Goal: Transaction & Acquisition: Purchase product/service

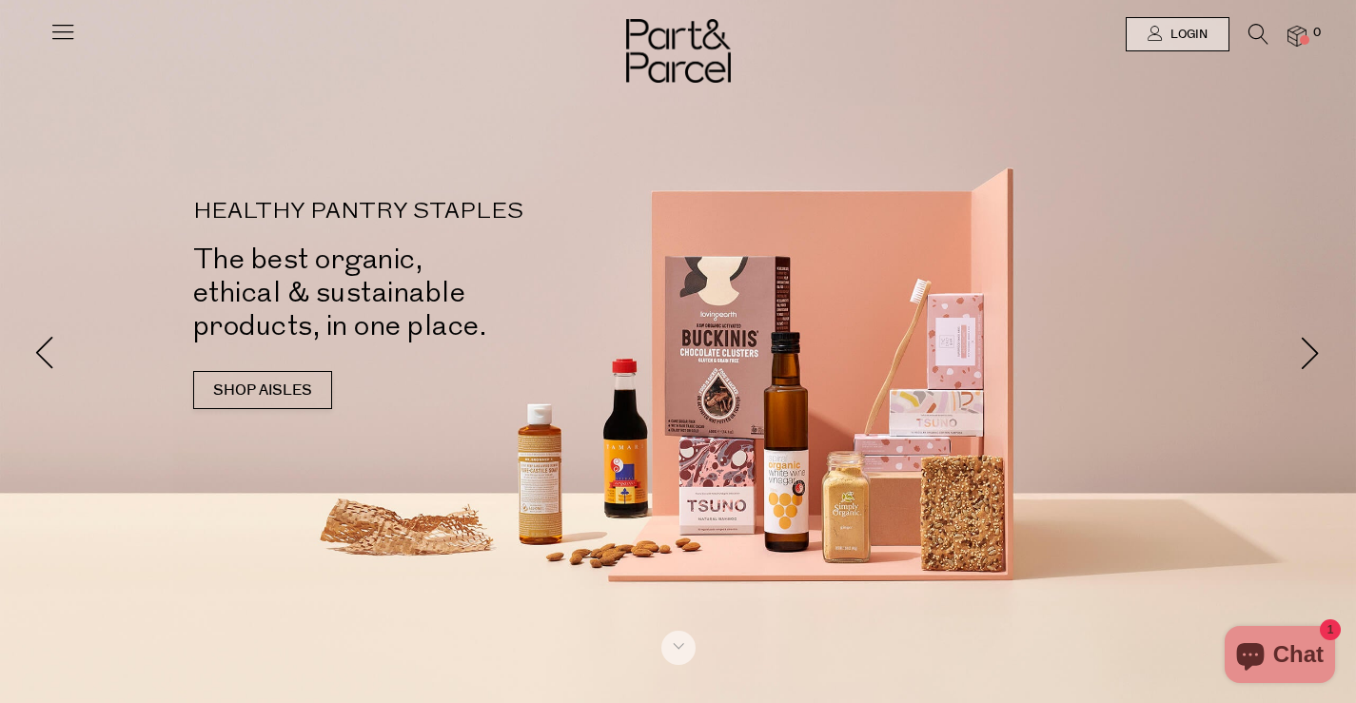
click at [1258, 30] on icon at bounding box center [1259, 34] width 20 height 21
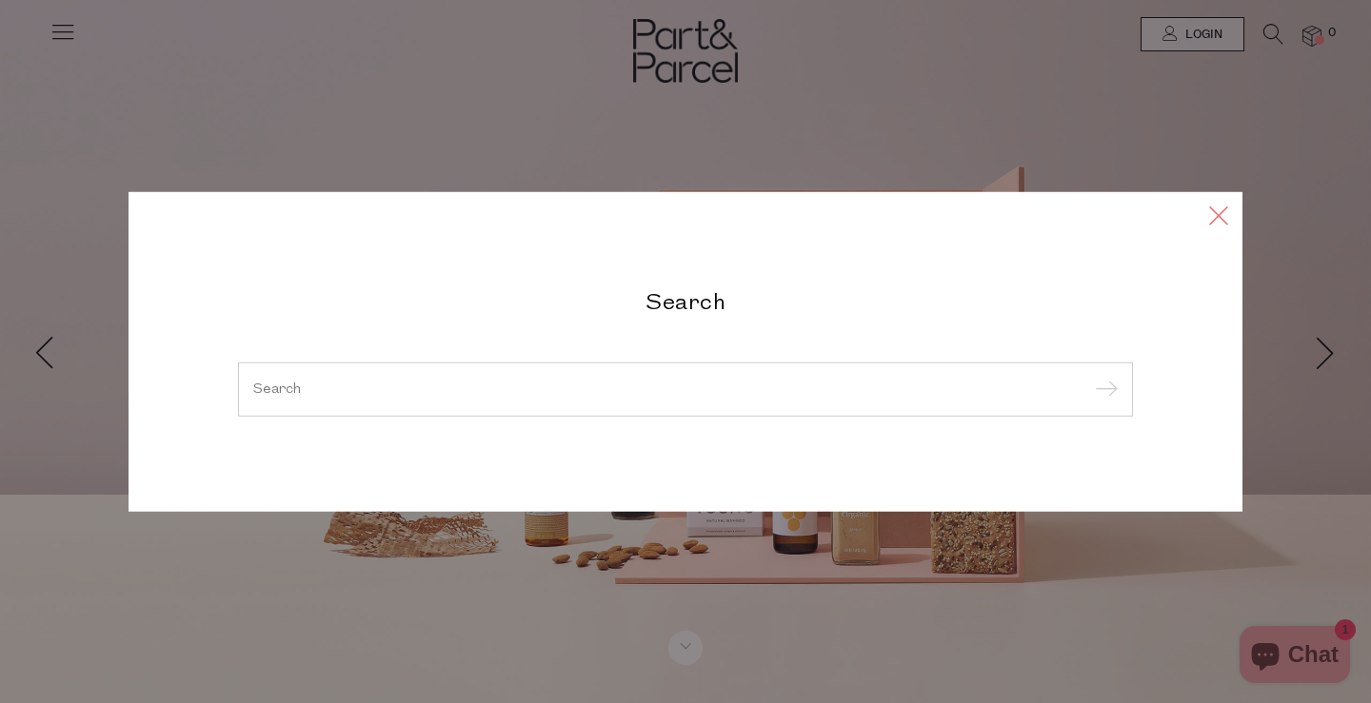
click at [1216, 220] on icon at bounding box center [1218, 215] width 29 height 28
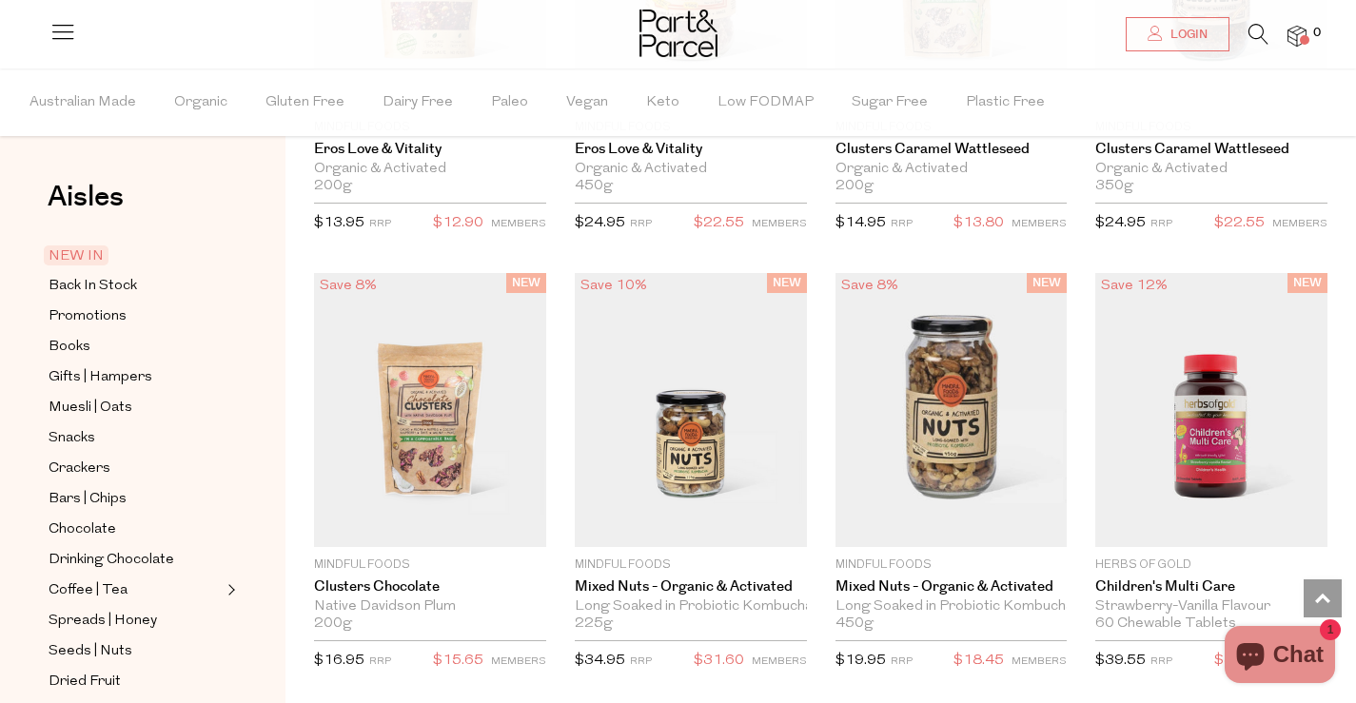
scroll to position [4454, 0]
click at [78, 250] on span "NEW IN" at bounding box center [76, 256] width 65 height 20
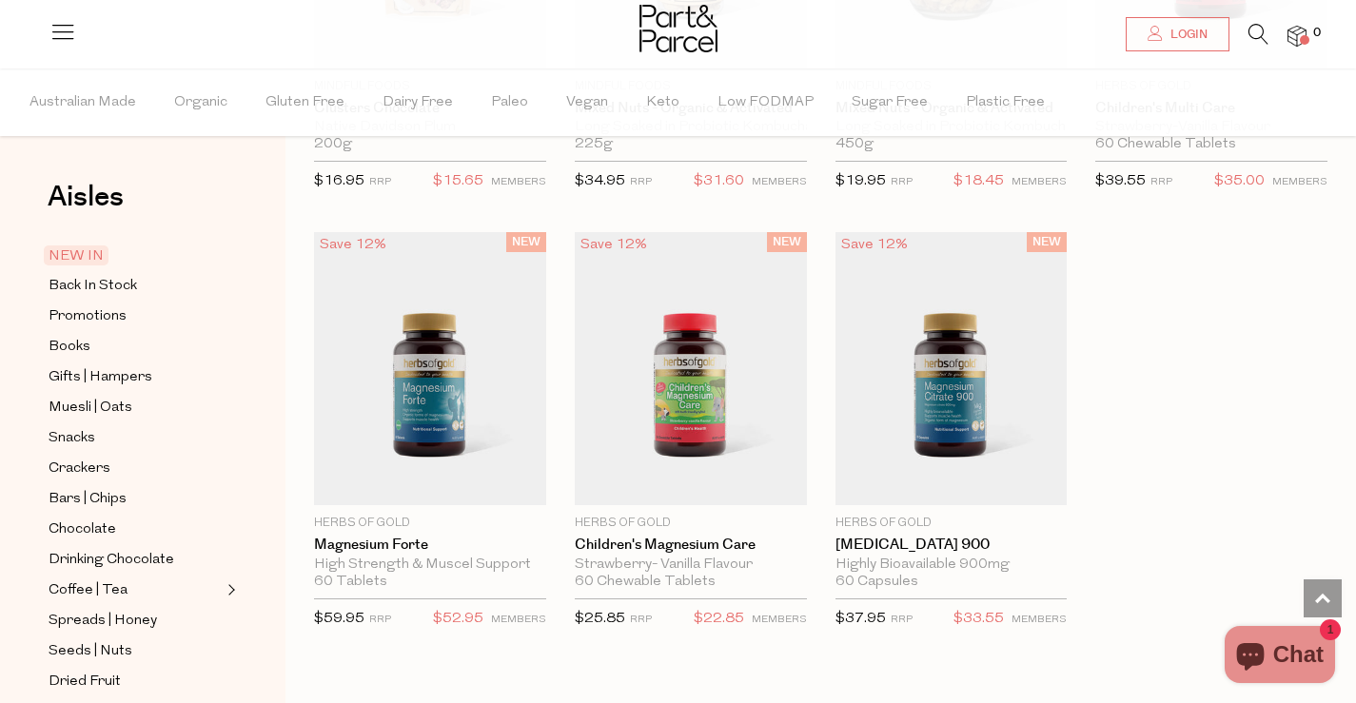
scroll to position [3955, 0]
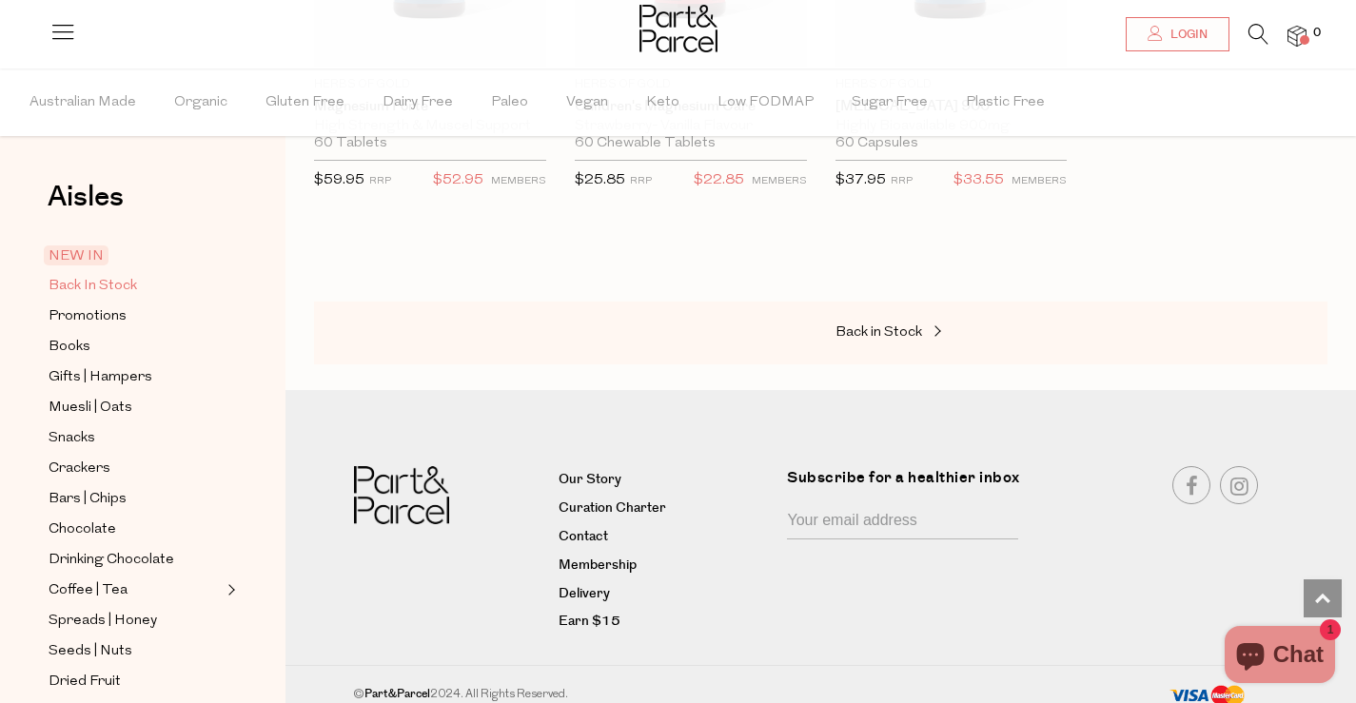
click at [79, 286] on span "Back In Stock" at bounding box center [93, 286] width 89 height 23
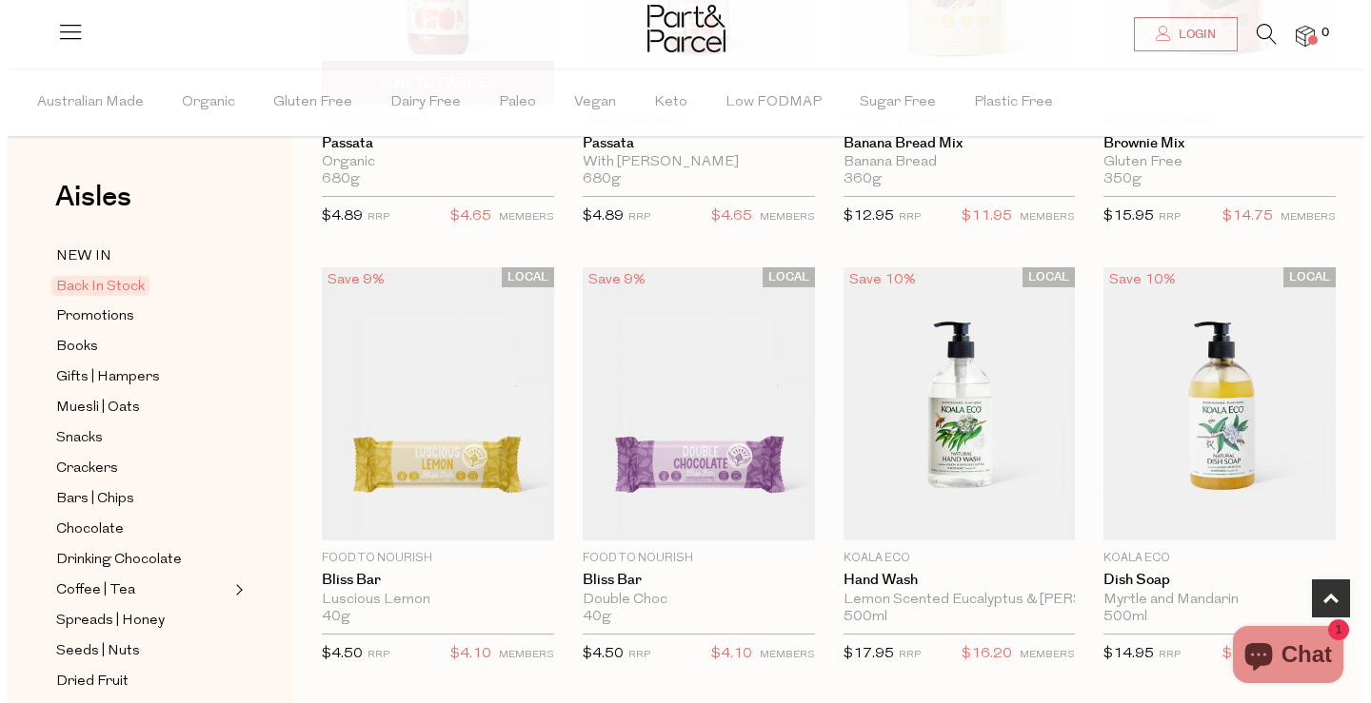
scroll to position [391, 0]
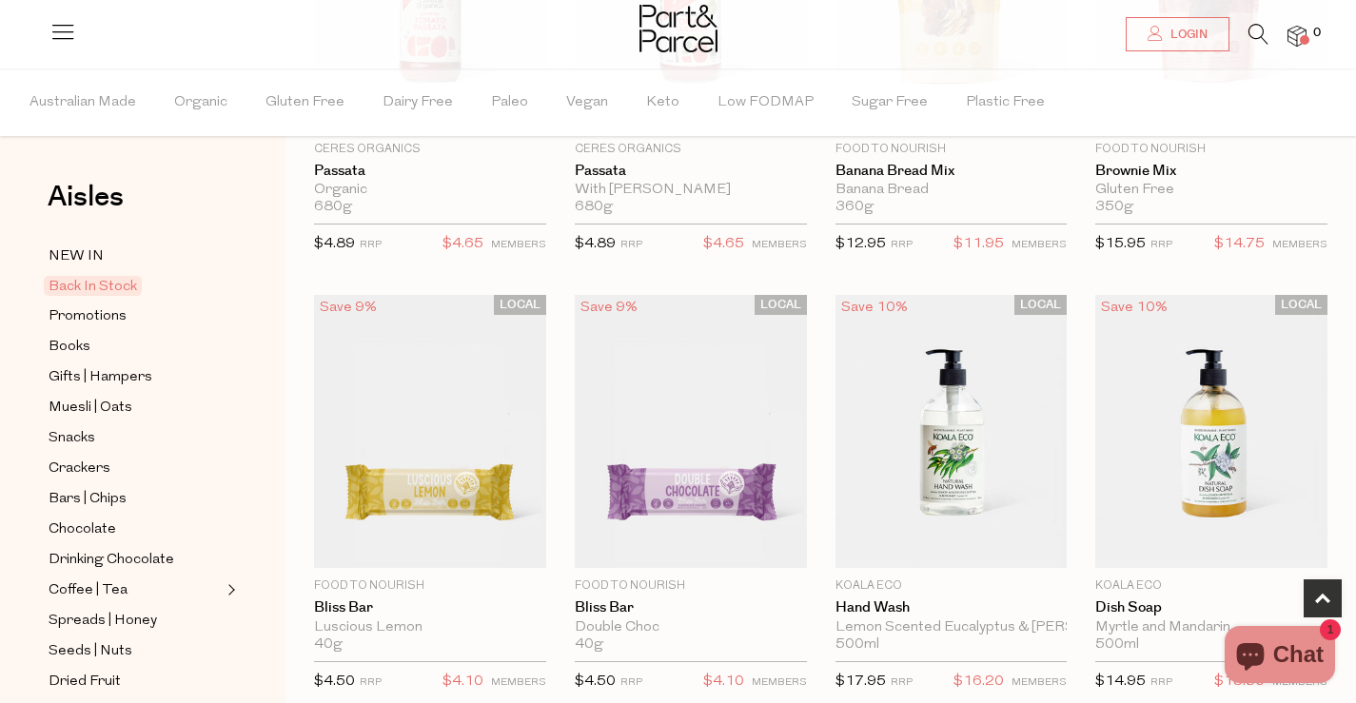
click at [1255, 30] on icon at bounding box center [1259, 34] width 20 height 21
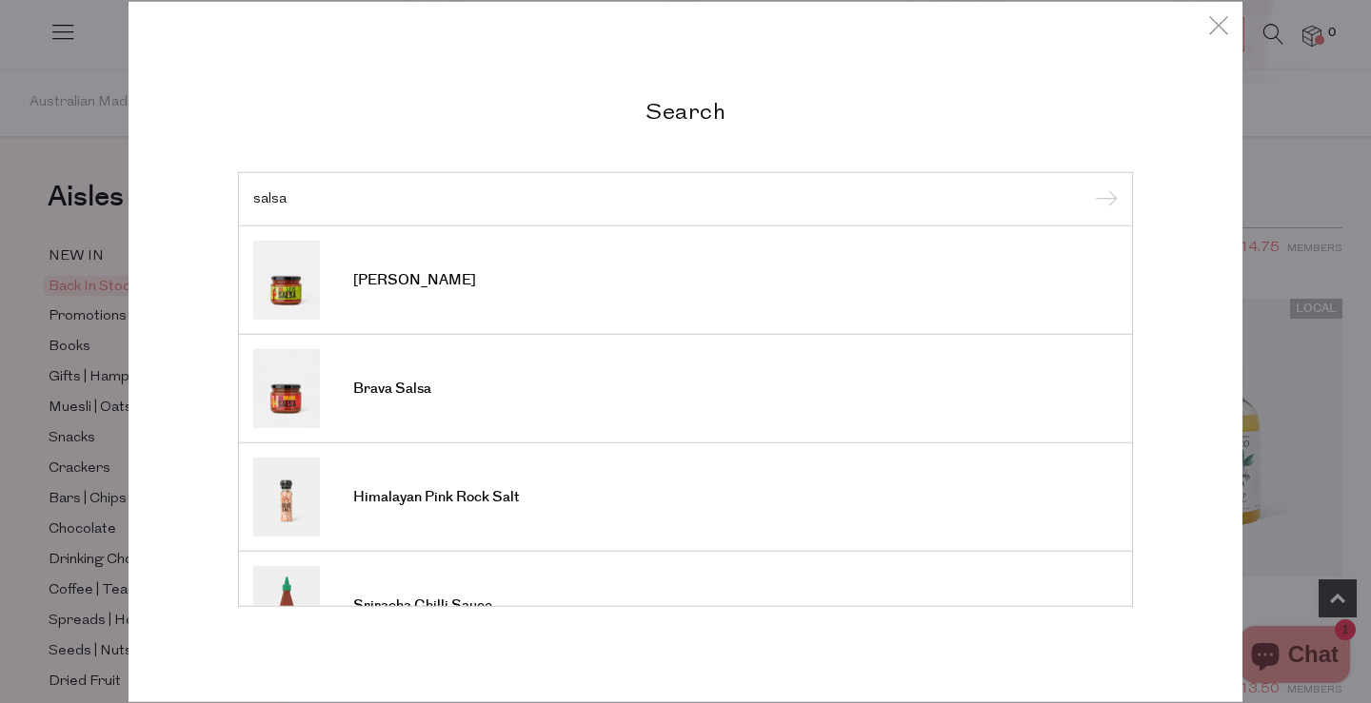
type input "salsa"
click at [1089, 186] on input "submit" at bounding box center [1103, 200] width 29 height 29
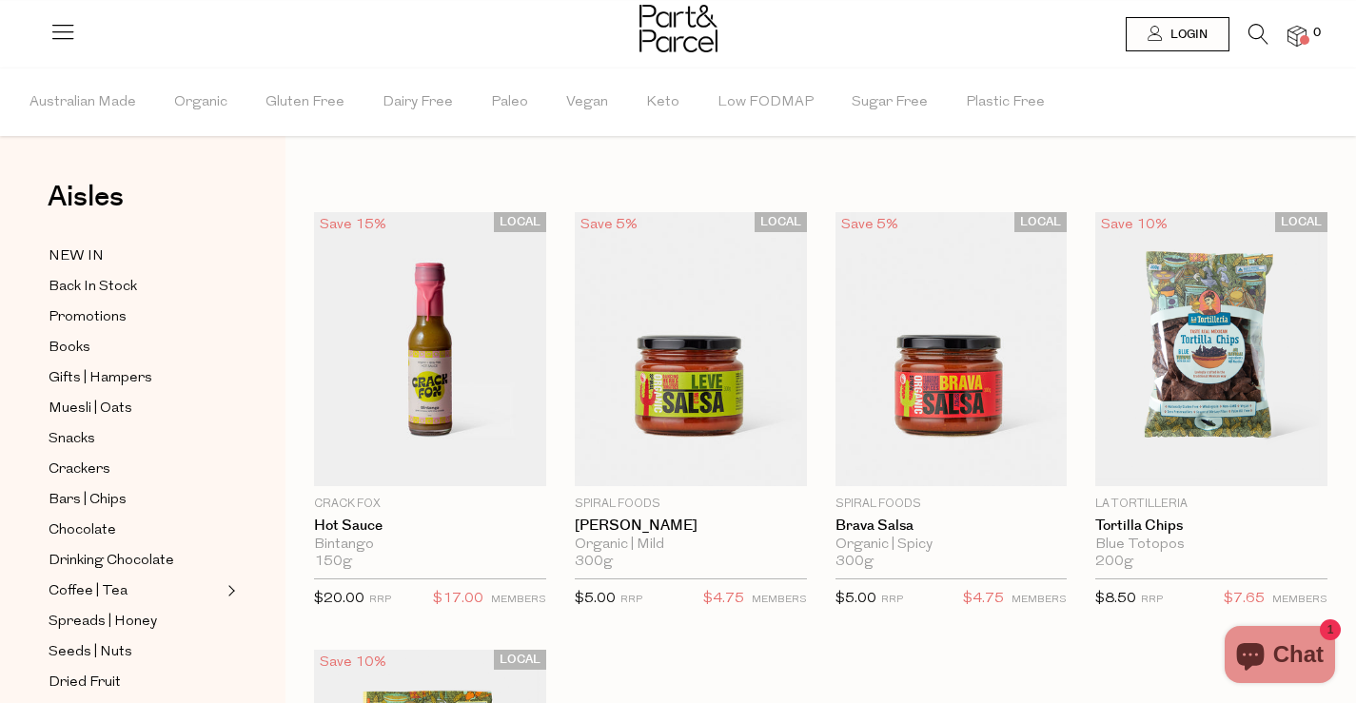
click at [1259, 30] on icon at bounding box center [1259, 34] width 20 height 21
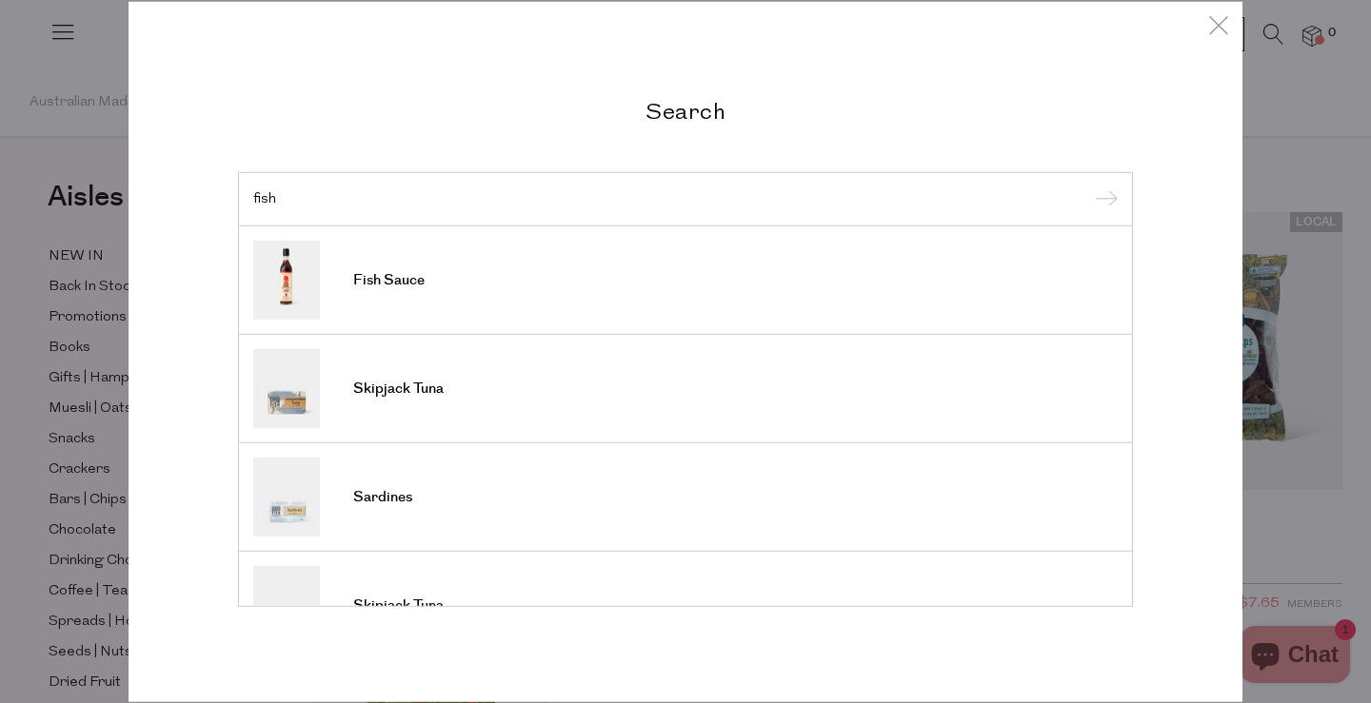
type input "fish"
click at [1089, 186] on input "submit" at bounding box center [1103, 200] width 29 height 29
